Goal: Task Accomplishment & Management: Use online tool/utility

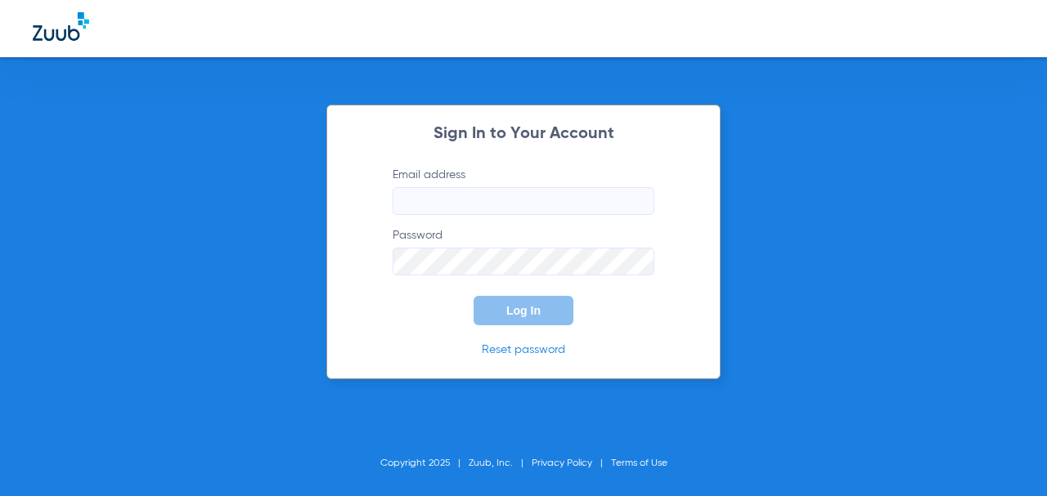
drag, startPoint x: 457, startPoint y: 200, endPoint x: 518, endPoint y: 218, distance: 63.1
click at [459, 198] on input "Email address" at bounding box center [524, 201] width 262 height 28
type input "[EMAIL_ADDRESS][DOMAIN_NAME]"
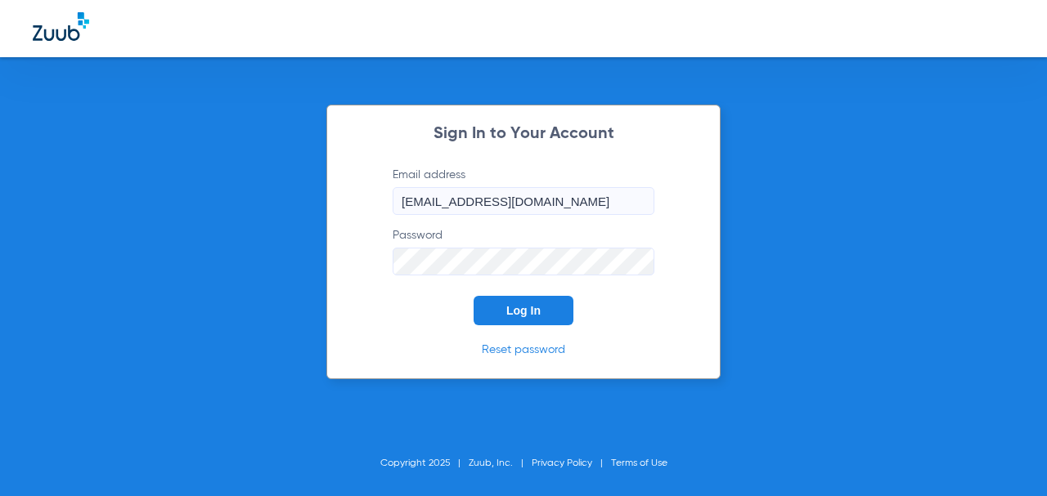
click at [473, 296] on button "Log In" at bounding box center [523, 310] width 100 height 29
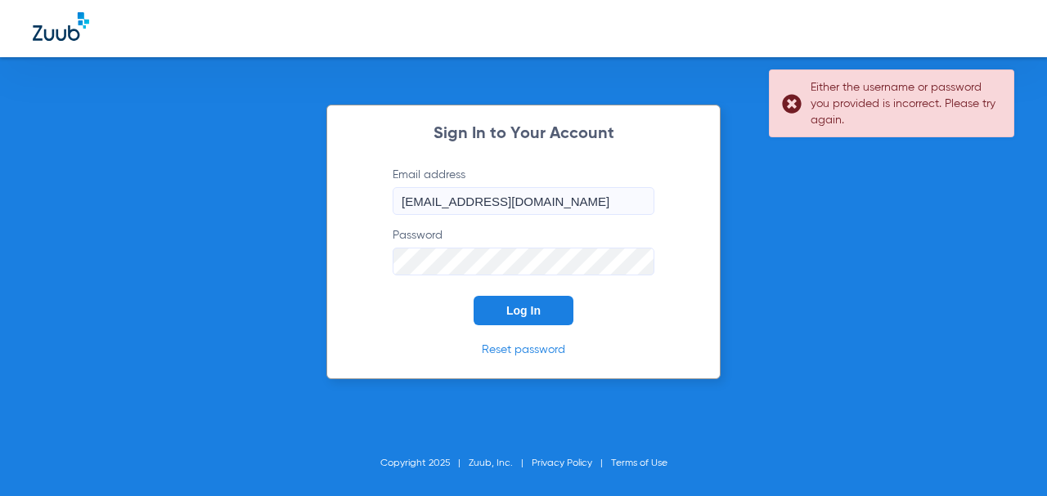
click at [473, 296] on button "Log In" at bounding box center [523, 310] width 100 height 29
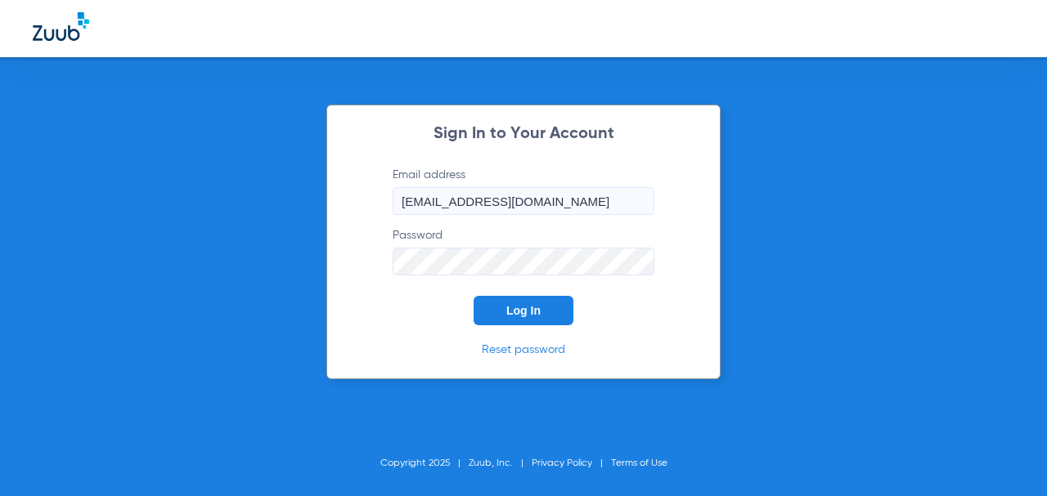
click at [473, 296] on button "Log In" at bounding box center [523, 310] width 100 height 29
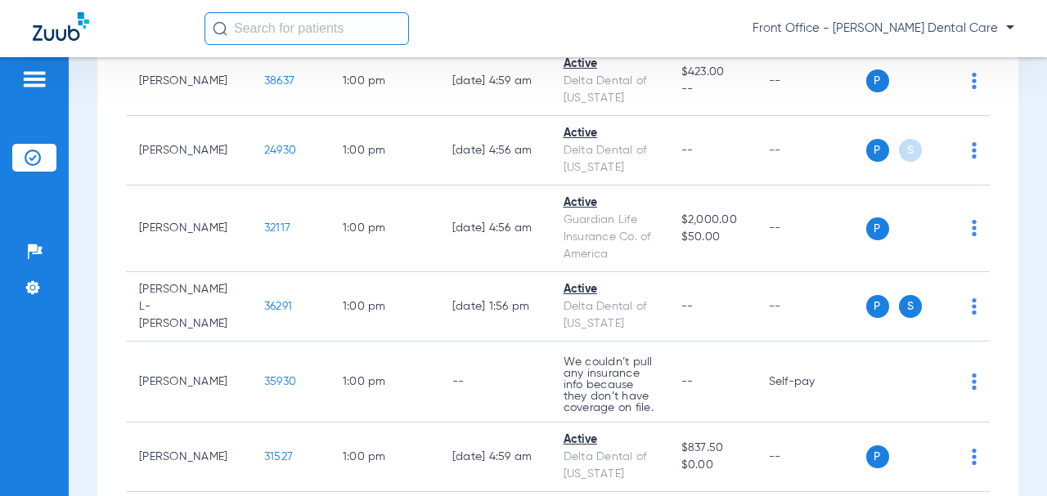
scroll to position [4007, 0]
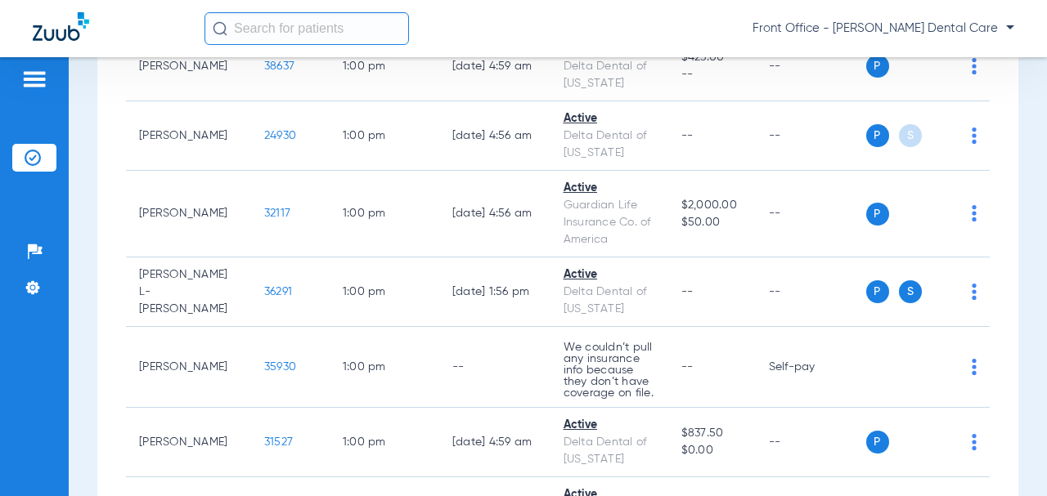
click at [264, 141] on span "24930" at bounding box center [280, 135] width 32 height 11
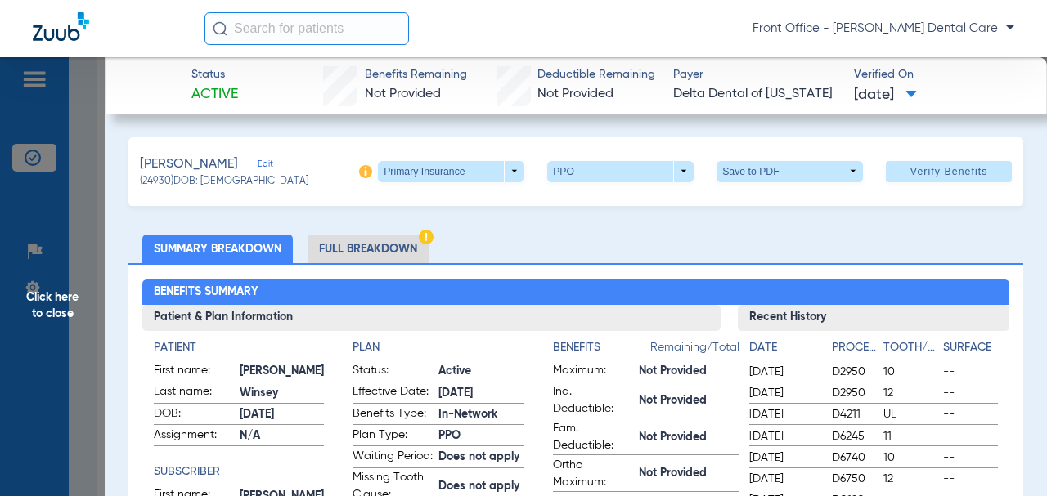
click at [66, 296] on span "Click here to close" at bounding box center [52, 305] width 105 height 496
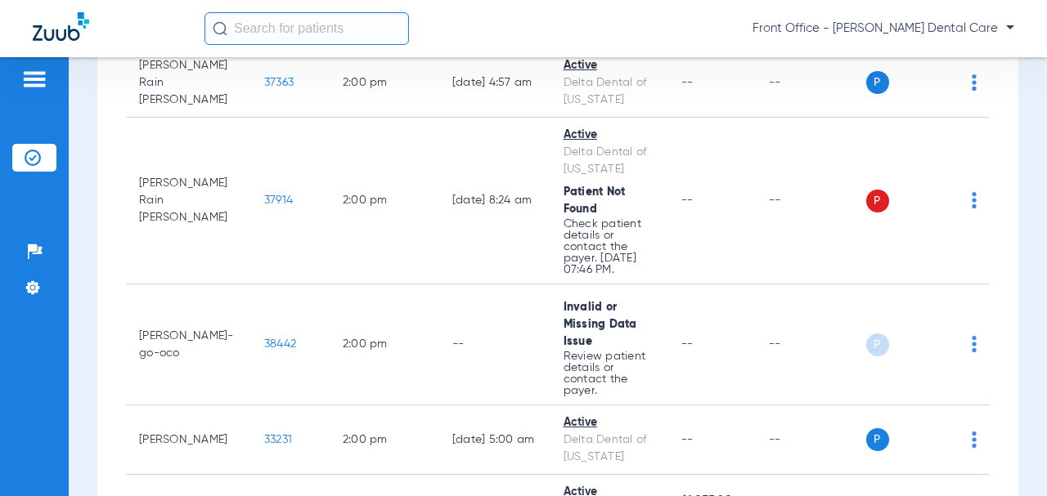
scroll to position [4579, 0]
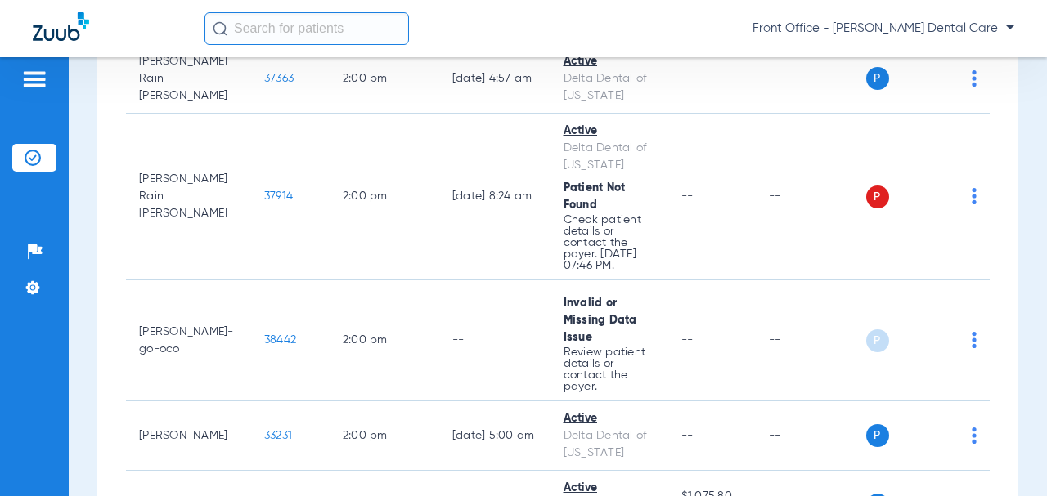
click at [264, 202] on span "37914" at bounding box center [278, 196] width 29 height 11
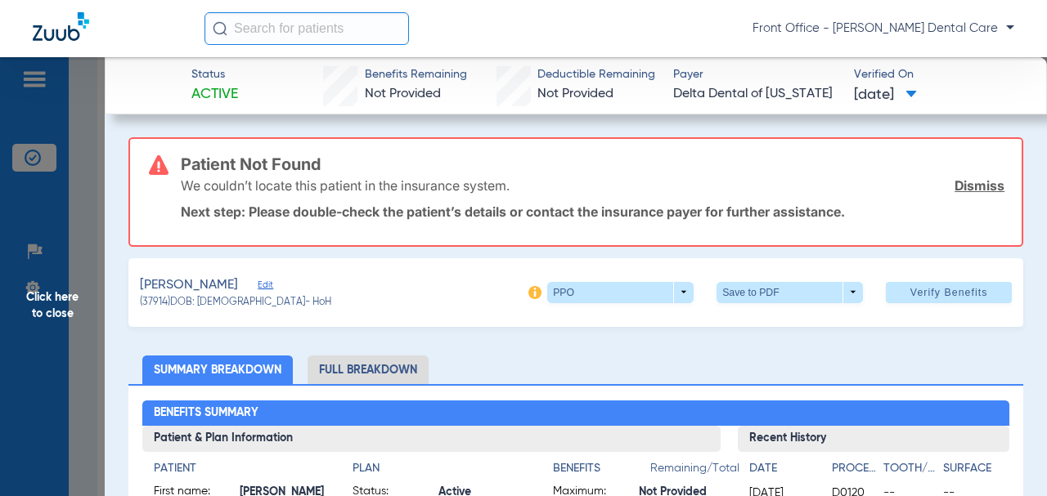
click at [272, 287] on span "Edit" at bounding box center [265, 288] width 15 height 16
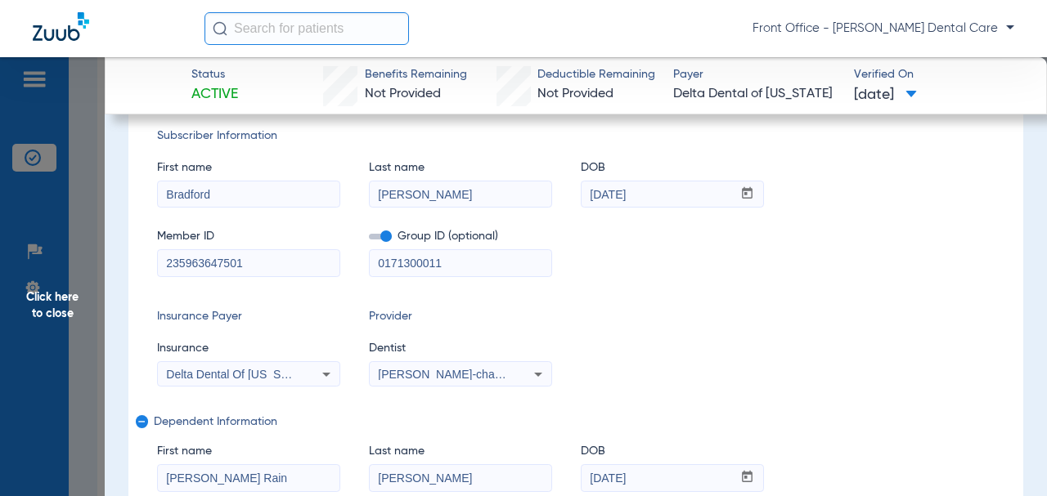
scroll to position [245, 0]
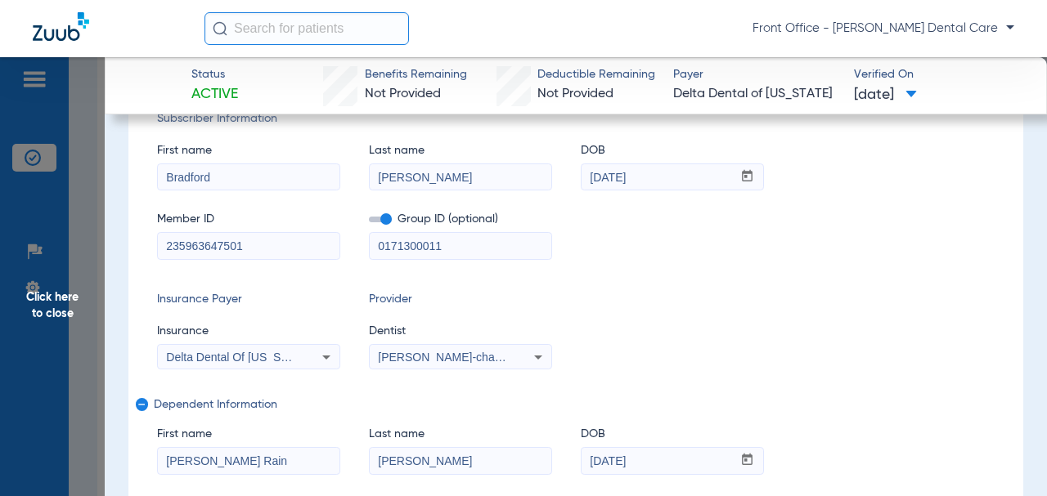
drag, startPoint x: 451, startPoint y: 249, endPoint x: 411, endPoint y: 249, distance: 40.1
click at [357, 251] on div "Member ID 235963647501 Group ID (optional) 0171300011" at bounding box center [575, 227] width 837 height 63
paste input "0001-"
type input "00001-00011"
drag, startPoint x: 159, startPoint y: 249, endPoint x: 145, endPoint y: 249, distance: 14.7
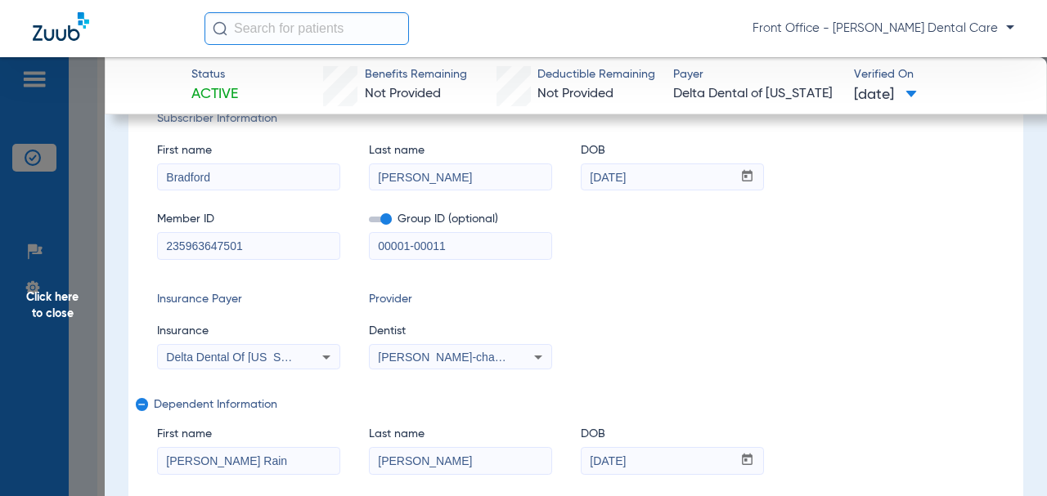
click at [145, 249] on div "Subscriber Information First name [PERSON_NAME] Last name [PERSON_NAME] DOB mm …" at bounding box center [575, 327] width 895 height 491
paste input "916920"
type input "235991692001"
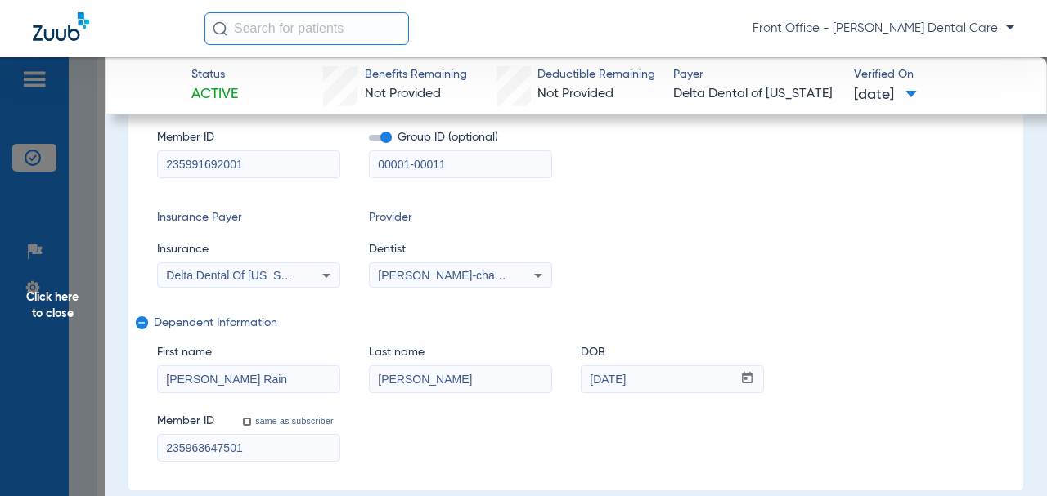
drag, startPoint x: 210, startPoint y: 442, endPoint x: 195, endPoint y: 447, distance: 15.5
click at [134, 444] on div "Subscriber Information First name [PERSON_NAME] Last name [PERSON_NAME] DOB mm …" at bounding box center [575, 245] width 895 height 491
paste input "91692005"
type input "235991692005"
drag, startPoint x: 237, startPoint y: 383, endPoint x: 192, endPoint y: 380, distance: 45.0
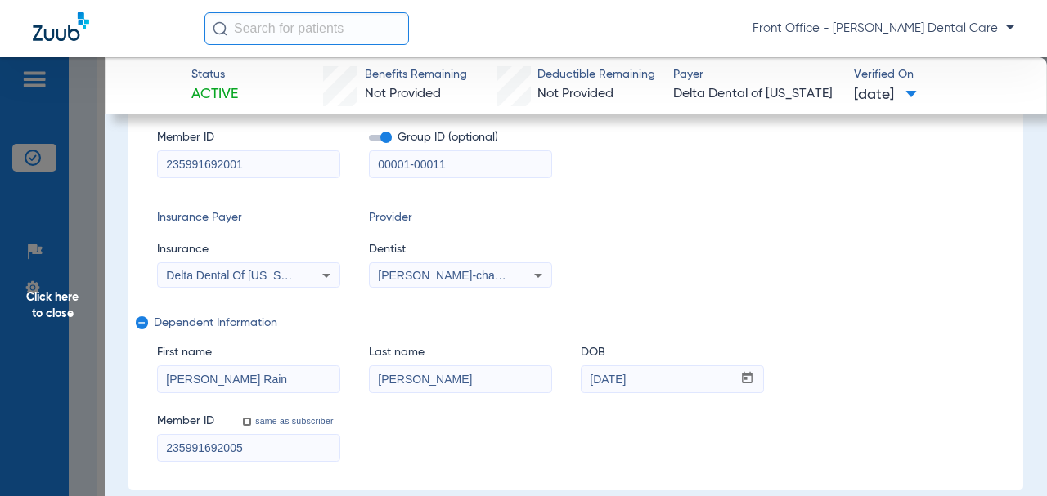
click at [192, 380] on input "[PERSON_NAME] Rain" at bounding box center [249, 379] width 182 height 26
type input "[PERSON_NAME]"
click at [393, 380] on input "[PERSON_NAME]" at bounding box center [461, 379] width 182 height 26
click at [391, 382] on input "[PERSON_NAME]" at bounding box center [461, 379] width 182 height 26
type input "[PERSON_NAME]"
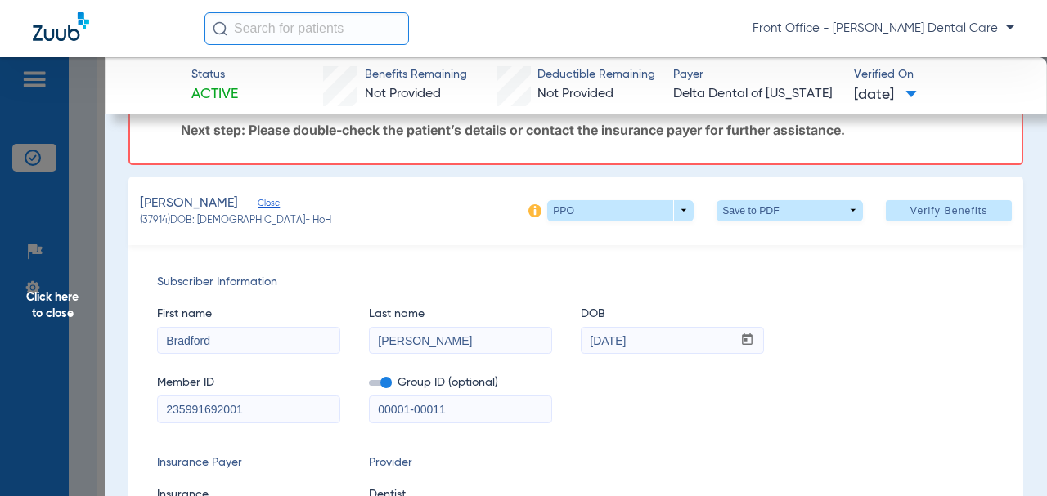
scroll to position [0, 0]
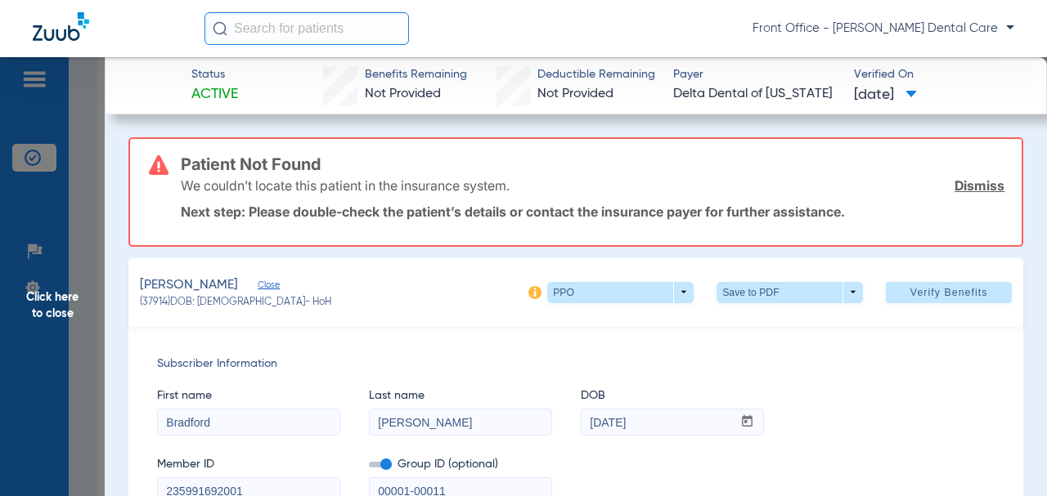
click at [918, 294] on span "Verify Benefits" at bounding box center [949, 292] width 78 height 13
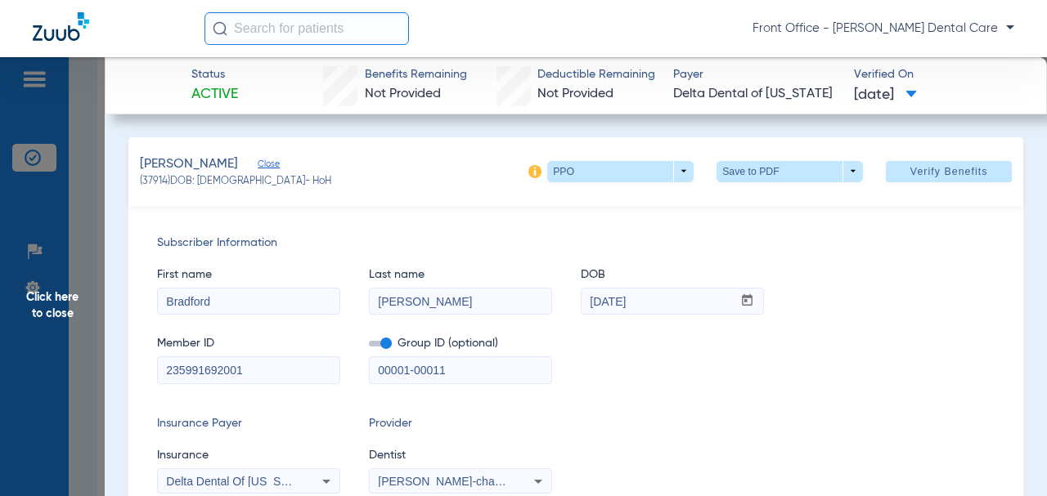
click at [66, 298] on span "Click here to close" at bounding box center [52, 305] width 105 height 496
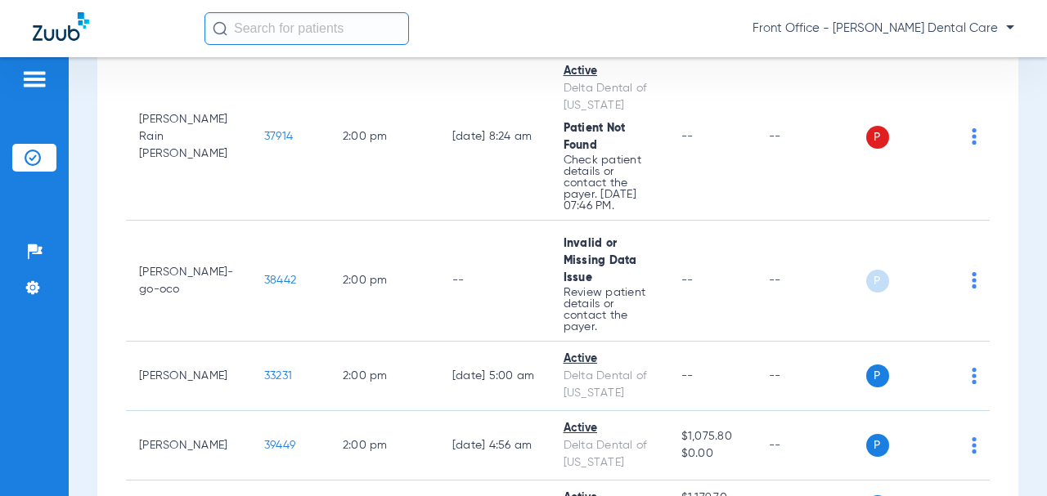
scroll to position [4825, 0]
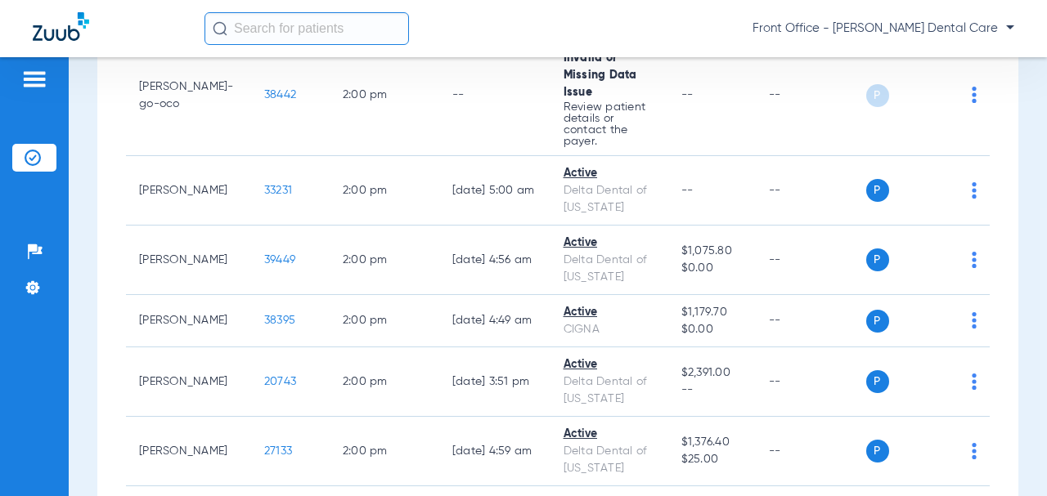
click at [264, 101] on span "38442" at bounding box center [280, 94] width 32 height 11
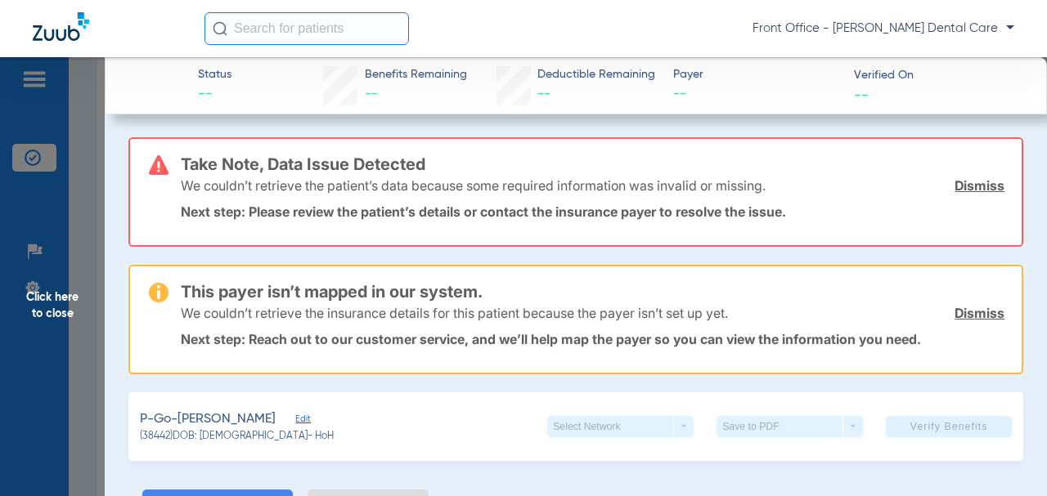
click at [64, 315] on span "Click here to close" at bounding box center [52, 305] width 105 height 496
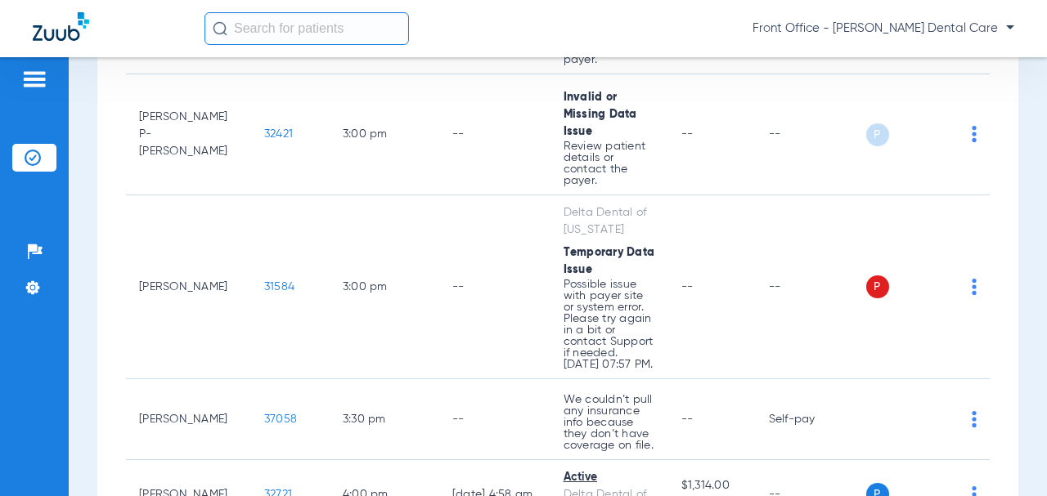
scroll to position [5561, 0]
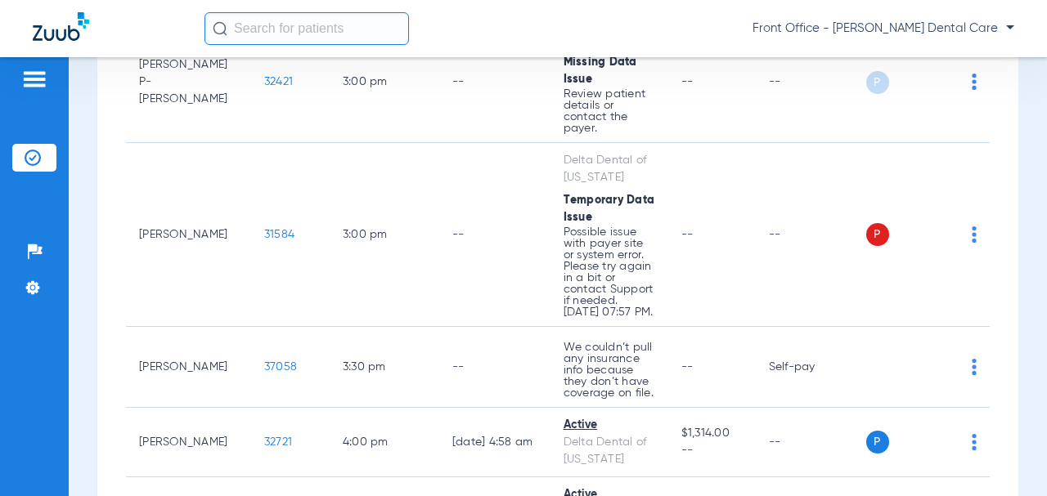
click at [264, 87] on span "32421" at bounding box center [278, 81] width 29 height 11
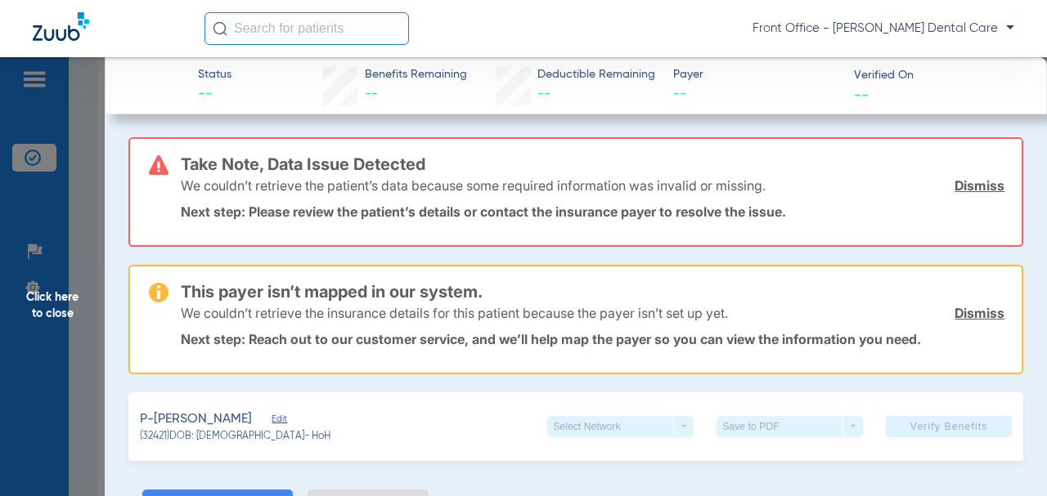
click at [65, 312] on span "Click here to close" at bounding box center [52, 305] width 105 height 496
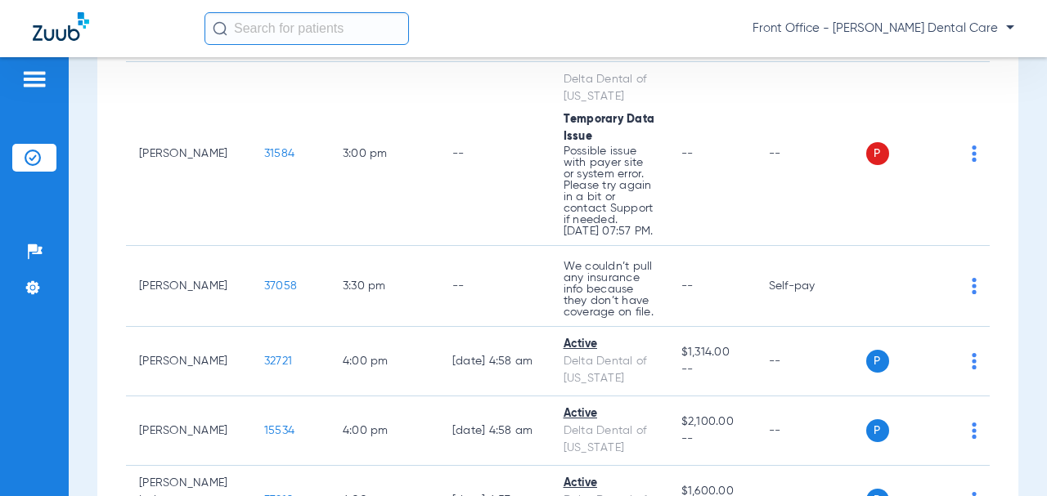
scroll to position [5643, 0]
click at [264, 159] on span "31584" at bounding box center [279, 152] width 30 height 11
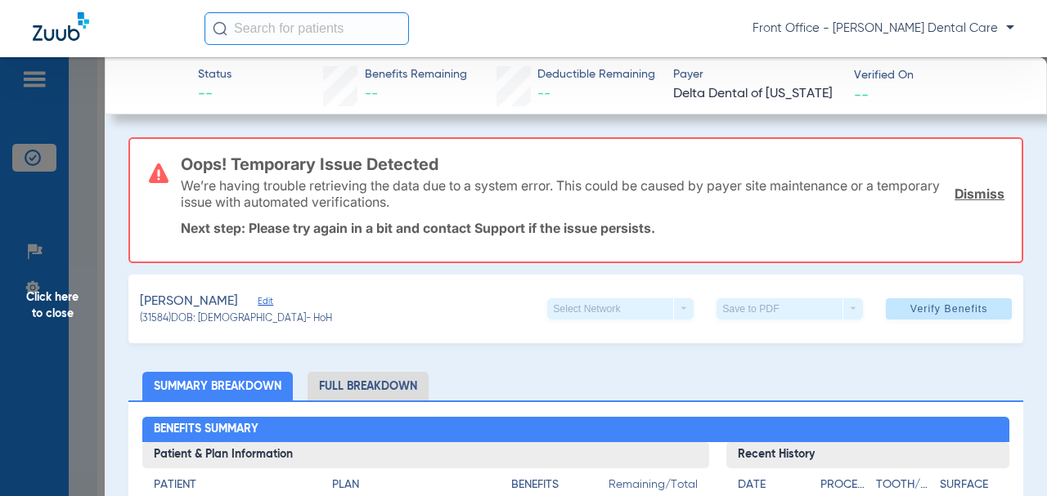
click at [51, 307] on span "Click here to close" at bounding box center [52, 305] width 105 height 496
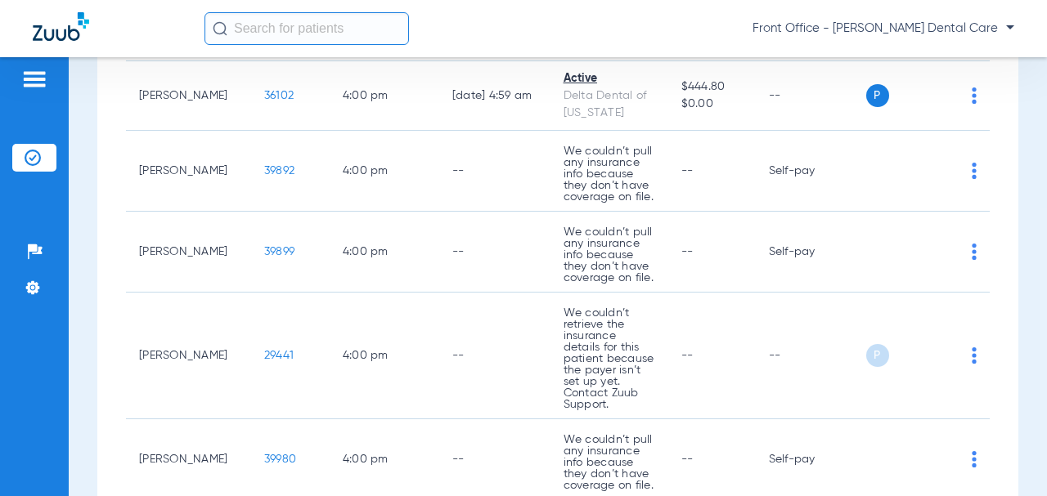
scroll to position [6378, 0]
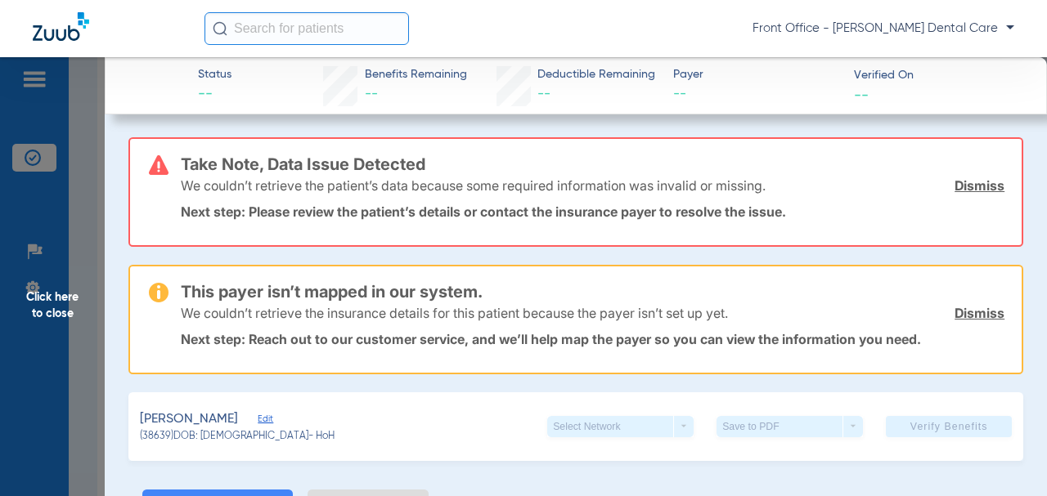
click at [56, 306] on span "Click here to close" at bounding box center [52, 305] width 105 height 496
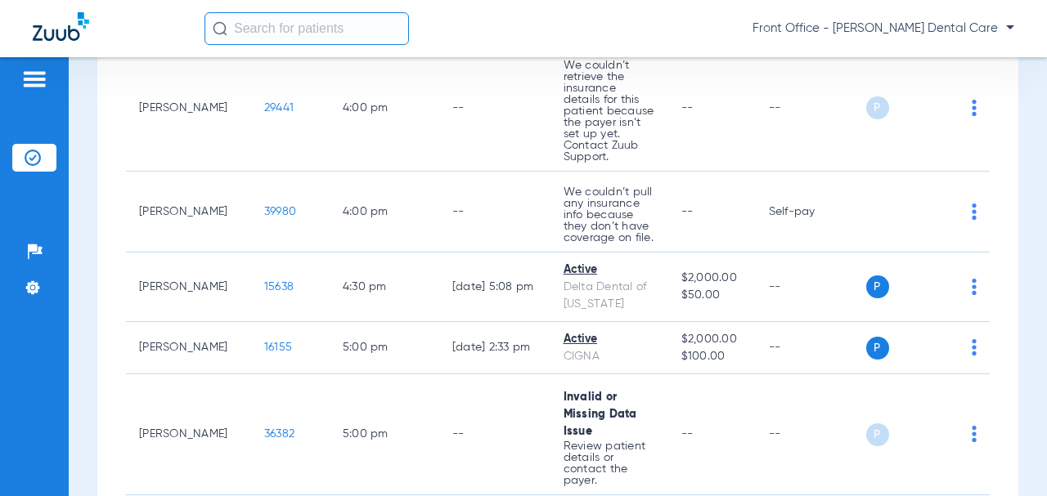
scroll to position [6706, 0]
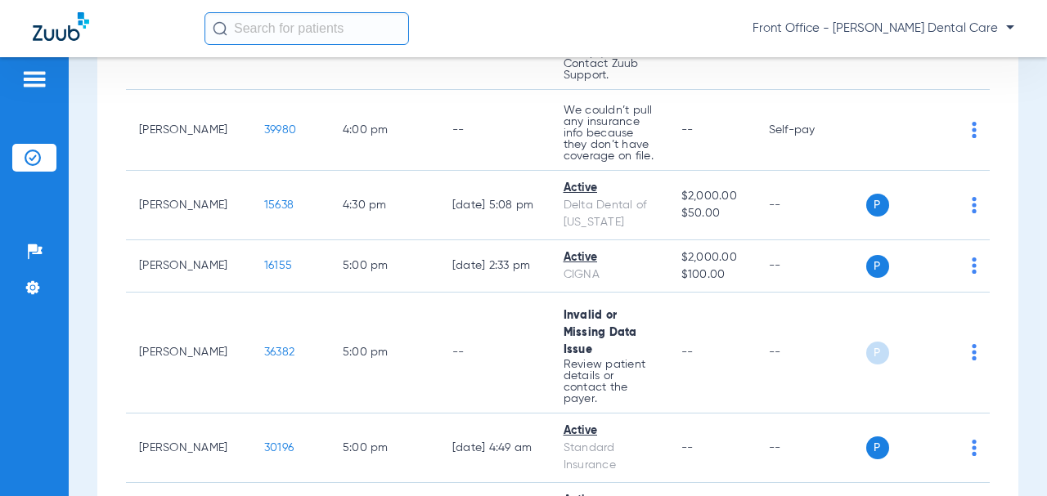
click at [264, 32] on span "29441" at bounding box center [278, 25] width 29 height 11
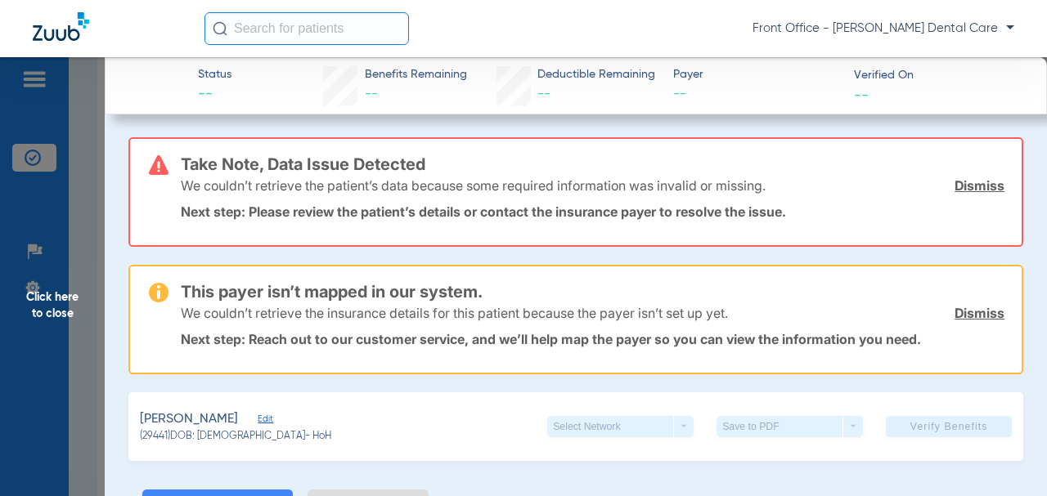
click at [43, 308] on span "Click here to close" at bounding box center [52, 305] width 105 height 496
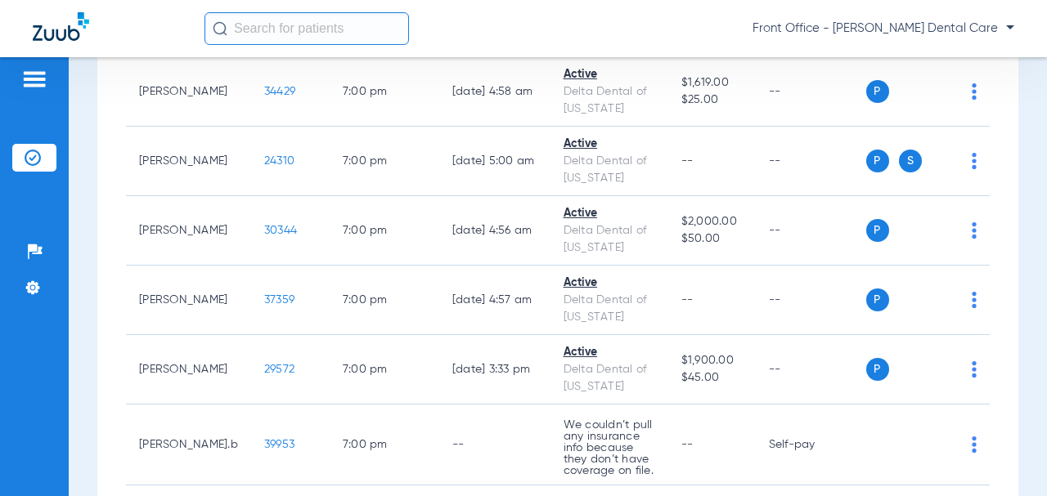
scroll to position [8505, 0]
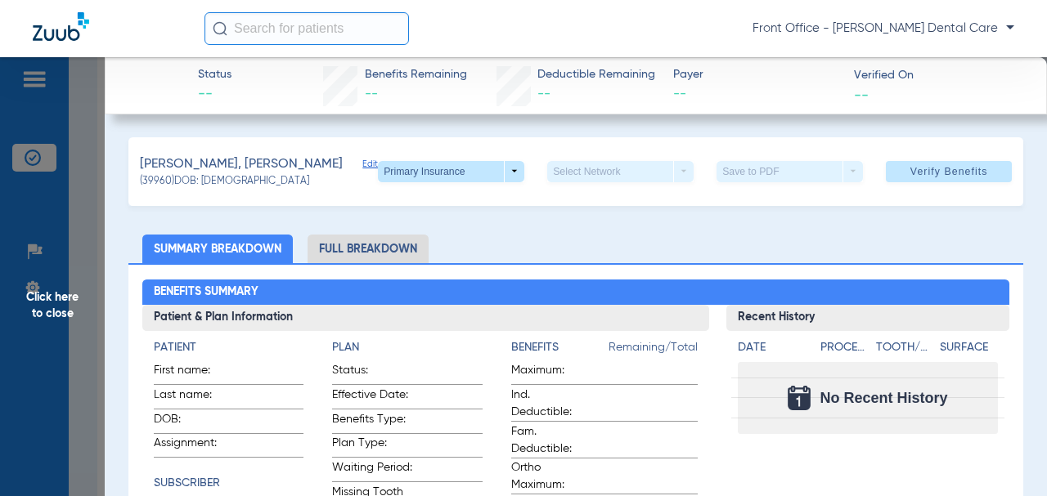
click at [61, 312] on span "Click here to close" at bounding box center [52, 305] width 105 height 496
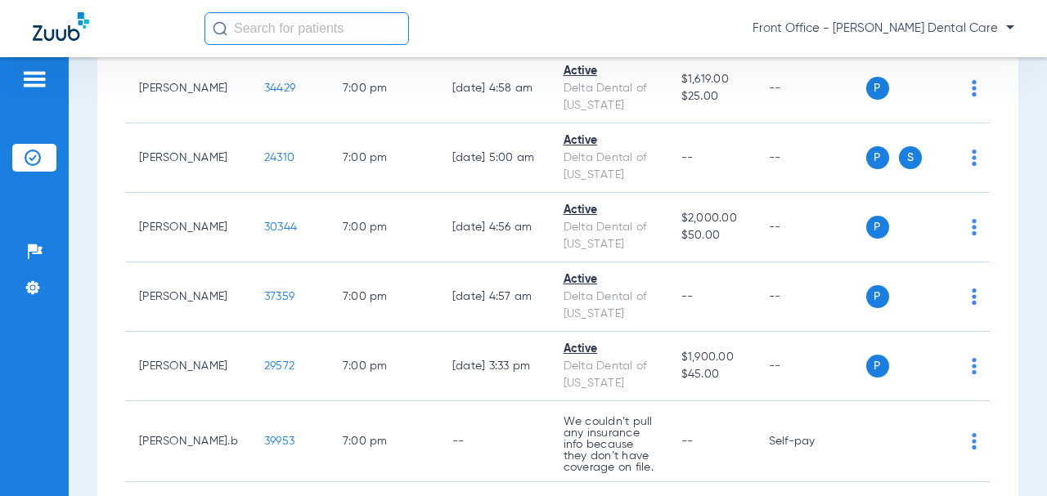
scroll to position [8586, 0]
